Goal: Task Accomplishment & Management: Use online tool/utility

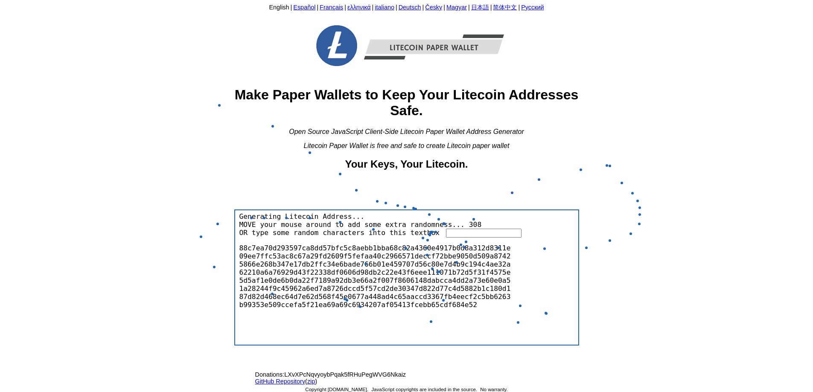
click at [446, 231] on input "text" at bounding box center [484, 233] width 76 height 9
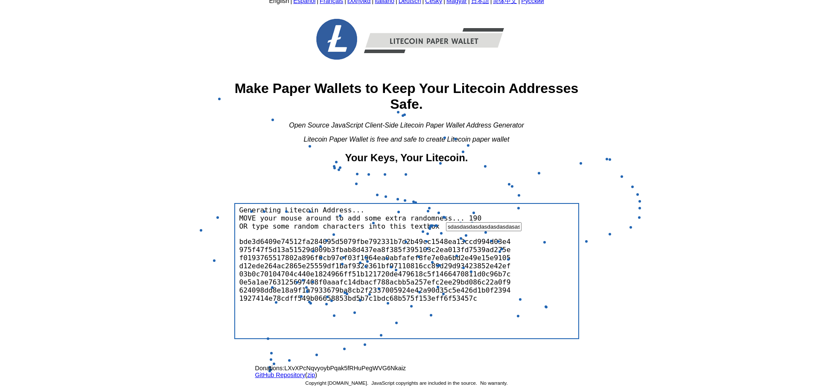
click at [335, 167] on div at bounding box center [334, 166] width 3 height 3
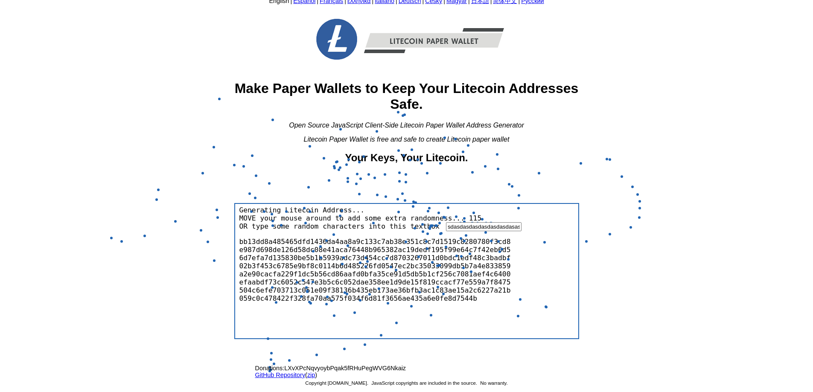
click at [481, 225] on input "sdasdasdasdasdasdasdasasdasdasdas" at bounding box center [484, 226] width 76 height 9
type input "431q asdas d21 3asdasd asd 321easd 213e4 sdasdasd 231"
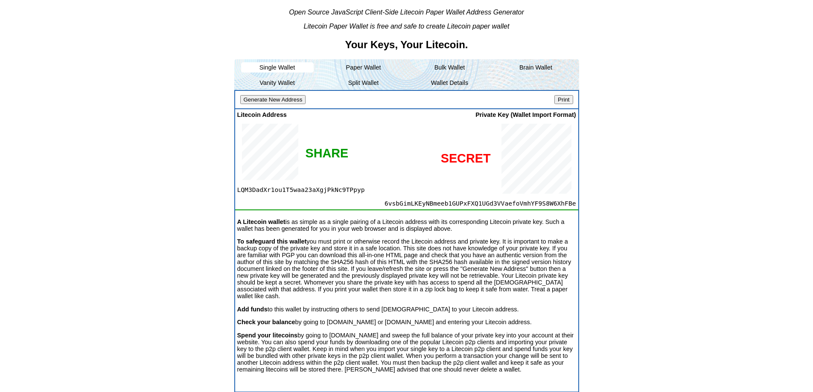
scroll to position [134, 0]
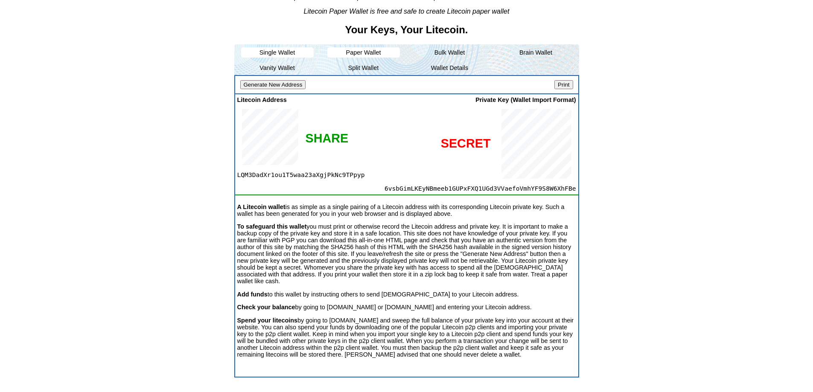
click at [352, 57] on li "Paper Wallet" at bounding box center [363, 52] width 73 height 10
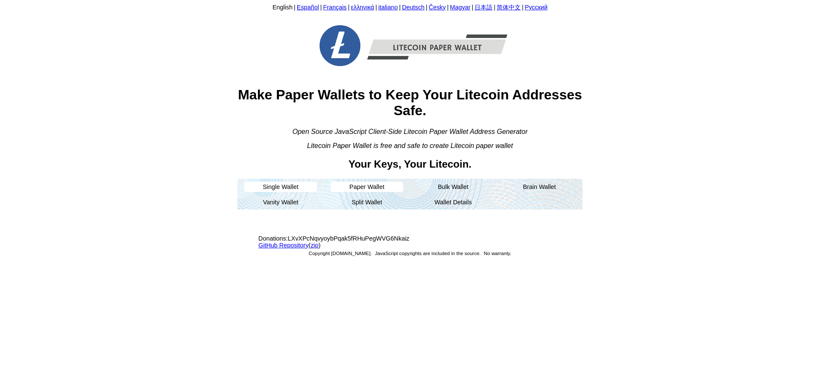
click at [282, 186] on li "Single Wallet" at bounding box center [280, 187] width 73 height 10
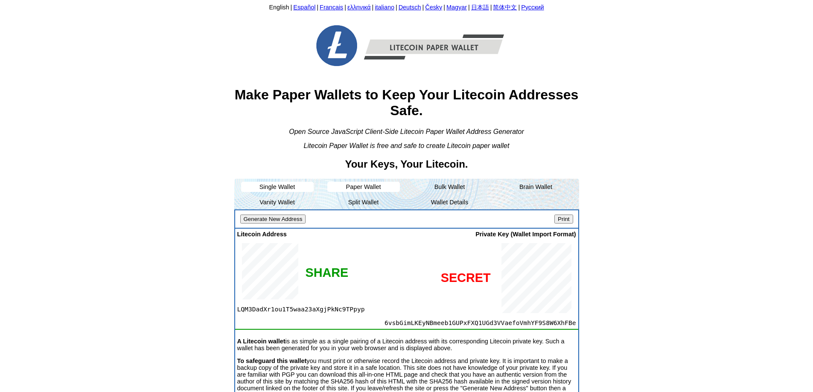
scroll to position [43, 0]
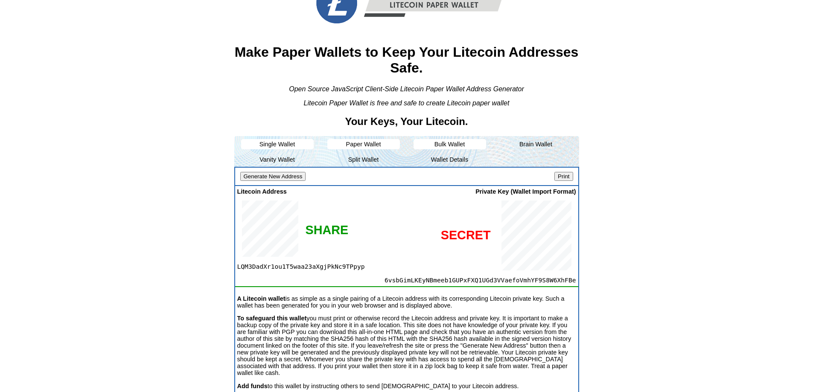
click at [449, 142] on li "Bulk Wallet" at bounding box center [450, 144] width 73 height 10
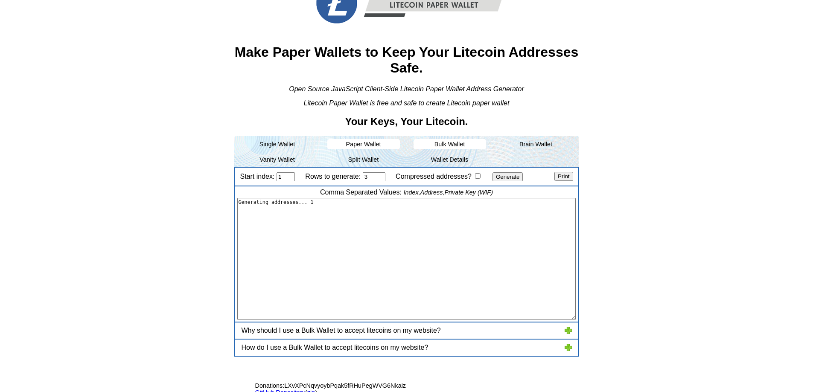
type textarea "1,"LMNPN6CfxZN4Cy8FhsUBEZvMfV8Tx63PdW","6vNASmVEMA8WRxXxXULTtLdCZokPwG5We5VNm2G…"
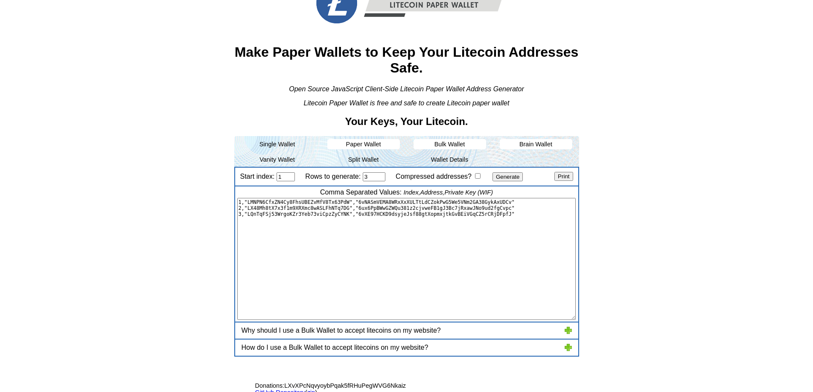
click at [522, 144] on li "Brain Wallet" at bounding box center [536, 144] width 73 height 10
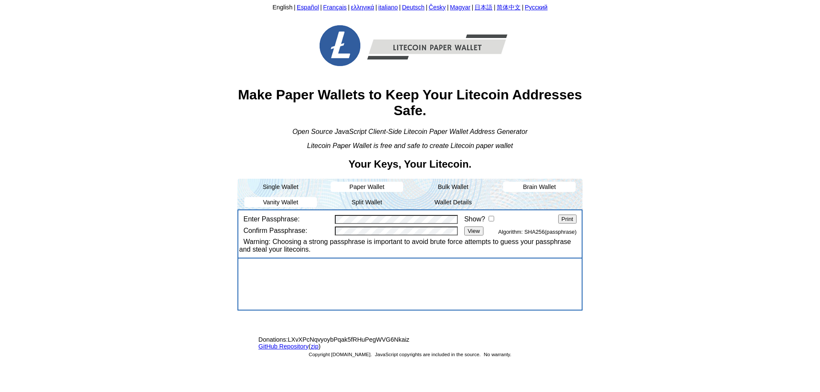
click at [261, 198] on li "Vanity Wallet" at bounding box center [280, 202] width 73 height 10
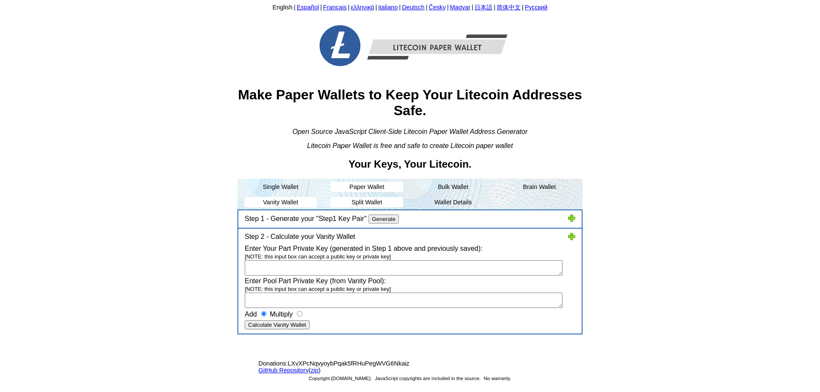
click at [350, 198] on li "Split Wallet" at bounding box center [366, 202] width 73 height 10
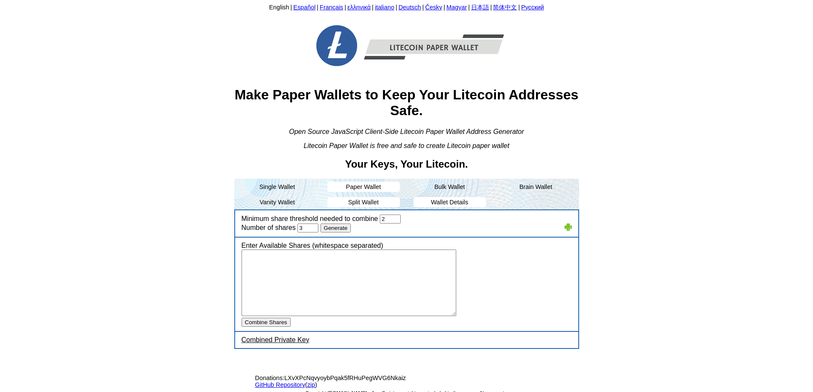
click at [458, 200] on li "Wallet Details" at bounding box center [450, 202] width 73 height 10
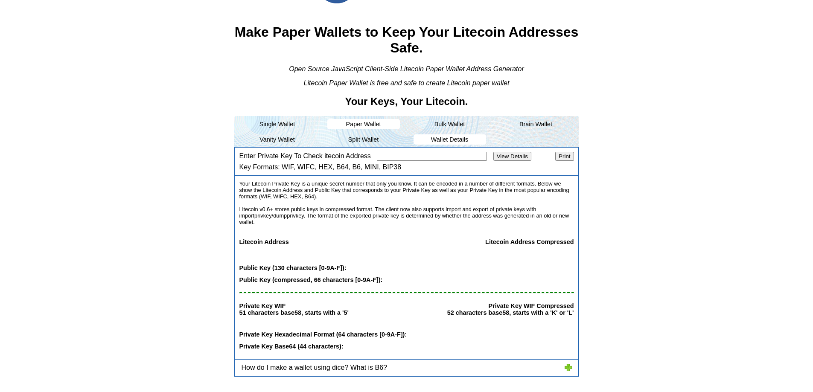
scroll to position [15, 0]
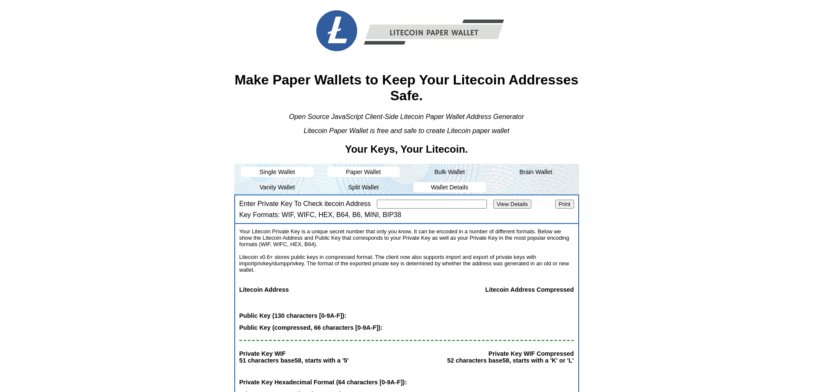
click at [288, 168] on li "Single Wallet" at bounding box center [277, 172] width 73 height 10
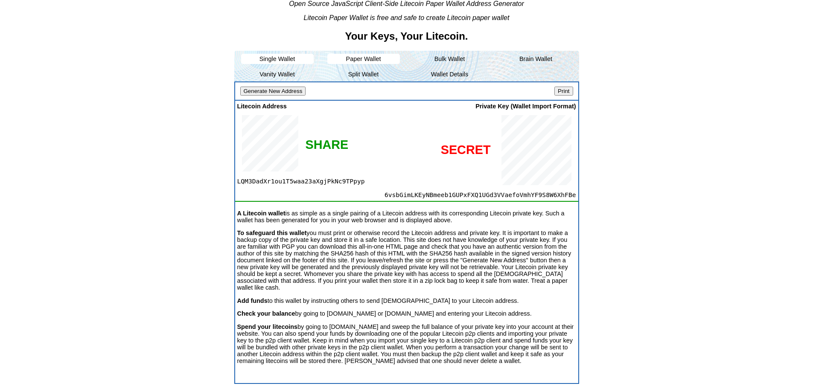
scroll to position [143, 0]
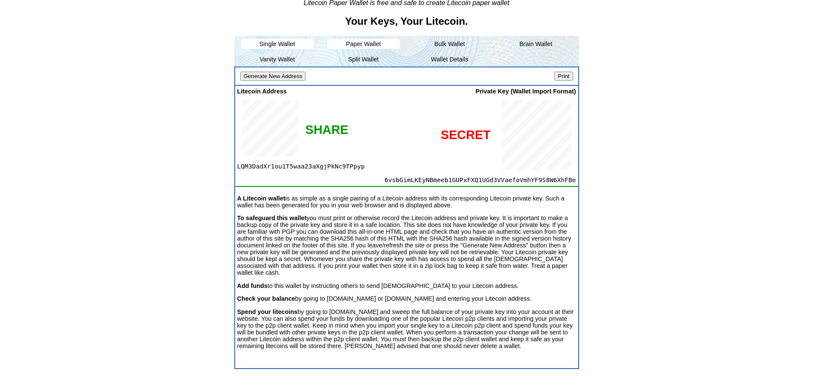
click at [558, 79] on input "Print" at bounding box center [564, 76] width 18 height 9
click at [370, 44] on li "Paper Wallet" at bounding box center [363, 44] width 73 height 10
click at [292, 43] on li "Single Wallet" at bounding box center [277, 44] width 73 height 10
click at [359, 38] on ul "Single Wallet Paper Wallet Bulk Wallet Brain Wallet Vanity Wallet Split Wallet …" at bounding box center [406, 51] width 345 height 31
click at [445, 44] on li "Bulk Wallet" at bounding box center [450, 44] width 73 height 10
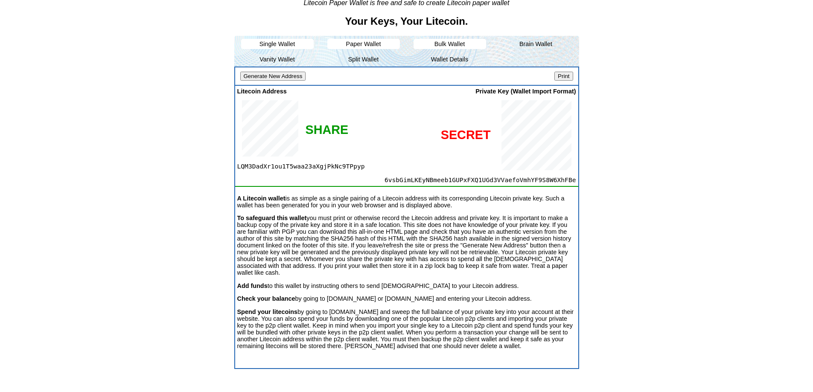
scroll to position [60, 0]
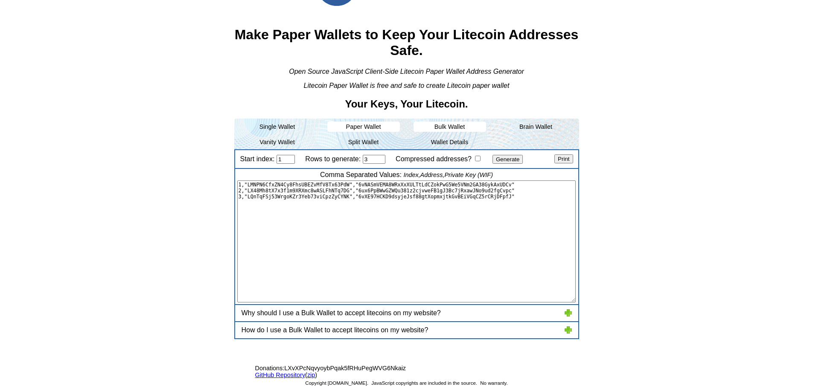
click at [362, 124] on li "Paper Wallet" at bounding box center [363, 127] width 73 height 10
click at [520, 125] on li "Brain Wallet" at bounding box center [536, 127] width 73 height 10
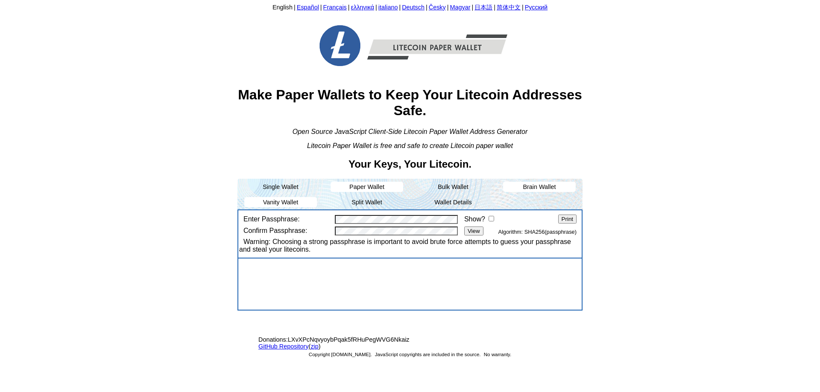
click at [275, 199] on li "Vanity Wallet" at bounding box center [280, 202] width 73 height 10
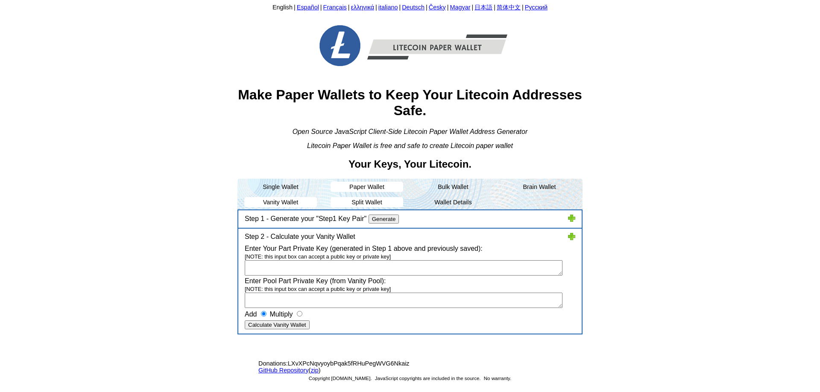
click at [379, 198] on li "Split Wallet" at bounding box center [366, 202] width 73 height 10
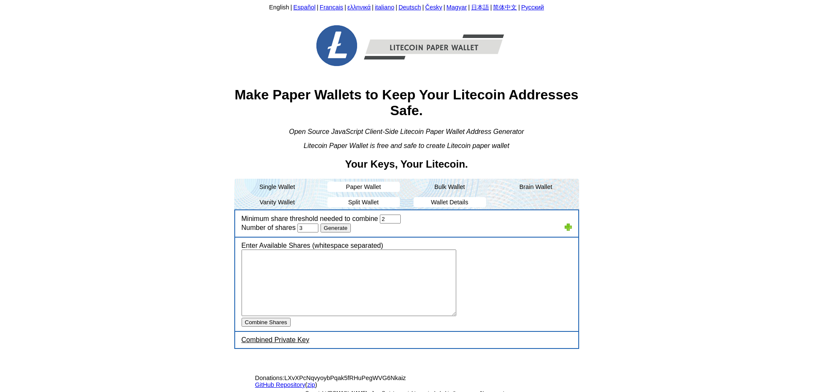
click at [431, 204] on li "Wallet Details" at bounding box center [450, 202] width 73 height 10
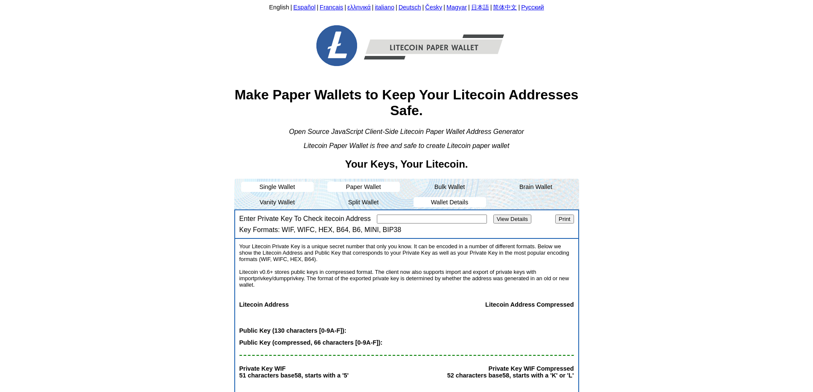
click at [282, 194] on ul "Single Wallet Paper Wallet Bulk Wallet Brain Wallet Vanity Wallet Split Wallet …" at bounding box center [406, 194] width 345 height 31
click at [288, 189] on li "Single Wallet" at bounding box center [277, 187] width 73 height 10
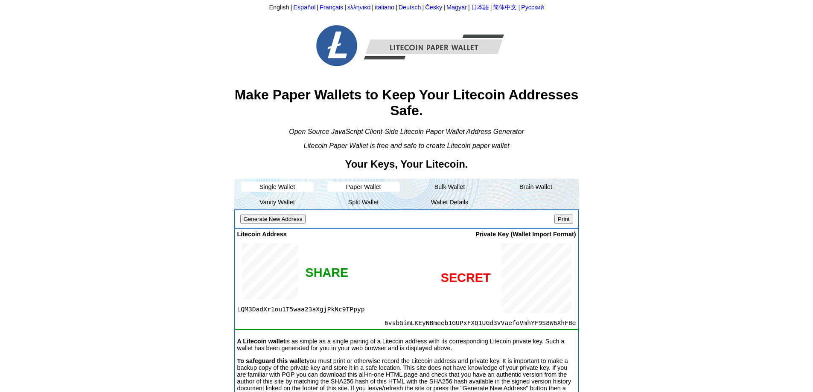
click at [514, 324] on span "6vsbGimLKEyNBmeeb1GUPxFXQ1UGd3VVaefoVmhYF9S8W6XhFBe" at bounding box center [457, 322] width 237 height 7
copy span "6vsbGimLKEyNBmeeb1GUPxFXQ1UGd3VVaefoVmhYF9S8W6XhFBe"
click at [527, 189] on li "Brain Wallet" at bounding box center [536, 187] width 73 height 10
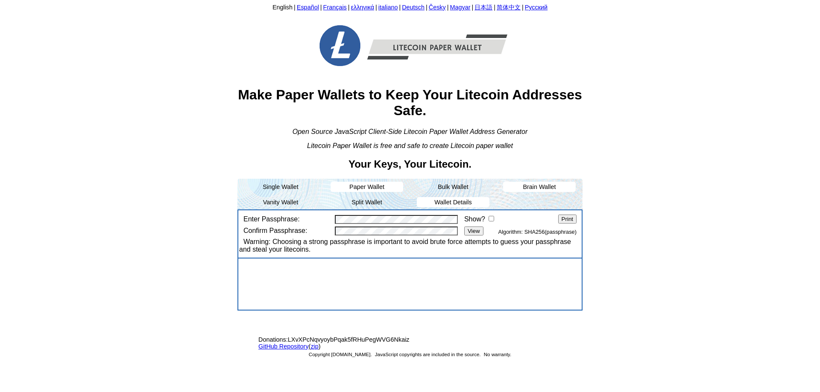
click at [474, 201] on li "Wallet Details" at bounding box center [453, 202] width 73 height 10
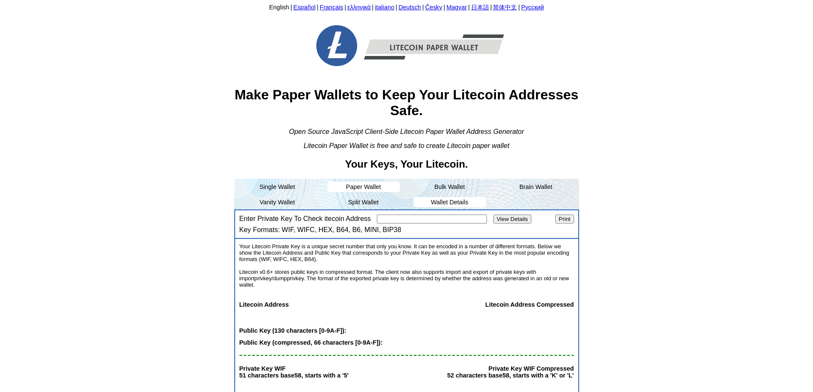
paste input "6vsbGimLKEyNBmeeb1GUPxFXQ1UGd3VVaefoVmhYF9S8W6XhFBe"
type input "6vsbGimLKEyNBmeeb1GUPxFXQ1UGd3VVaefoVmhYF9S8W6XhFBe"
click at [504, 218] on input "View Details" at bounding box center [513, 219] width 38 height 9
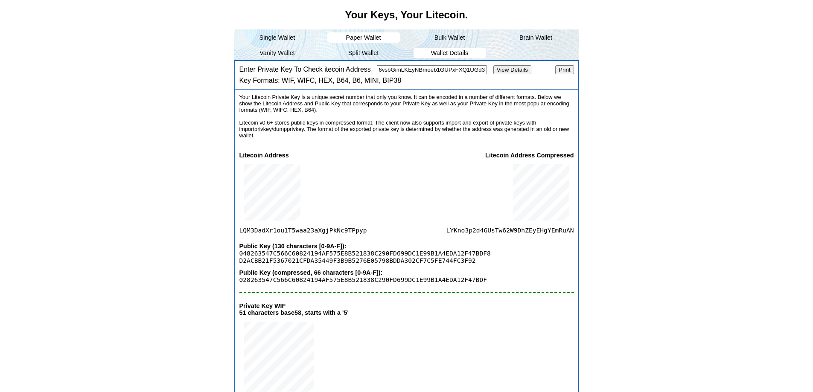
scroll to position [171, 0]
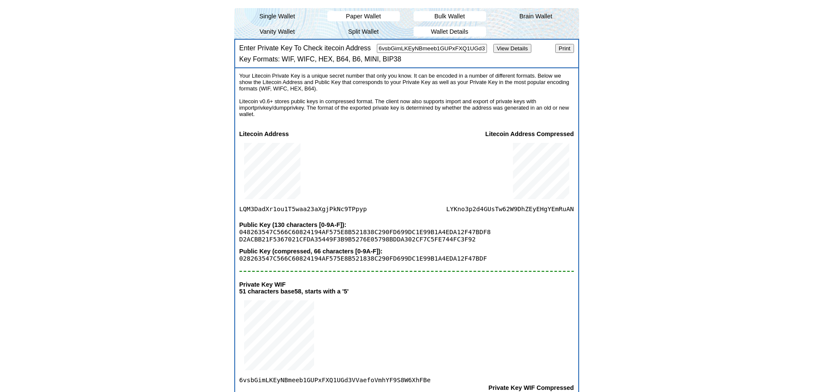
click at [431, 15] on li "Bulk Wallet" at bounding box center [450, 16] width 73 height 10
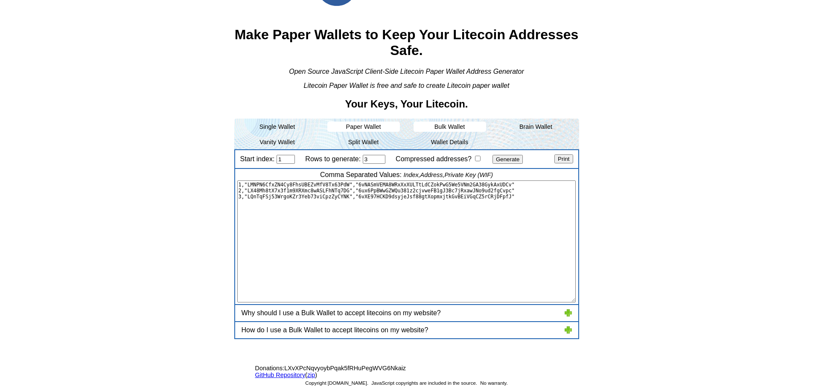
click at [533, 129] on li "Brain Wallet" at bounding box center [536, 126] width 86 height 15
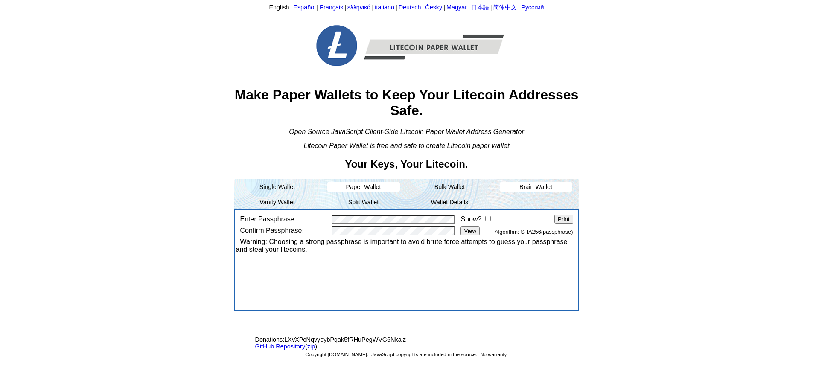
scroll to position [0, 0]
click at [457, 202] on li "Wallet Details" at bounding box center [453, 202] width 73 height 10
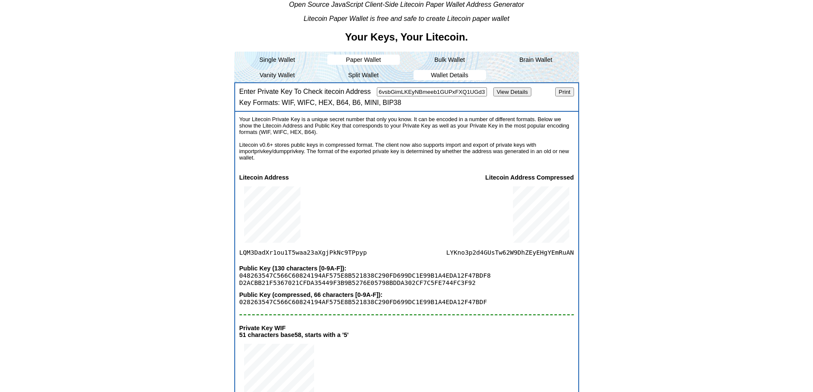
scroll to position [85, 0]
